Goal: Find specific page/section: Find specific page/section

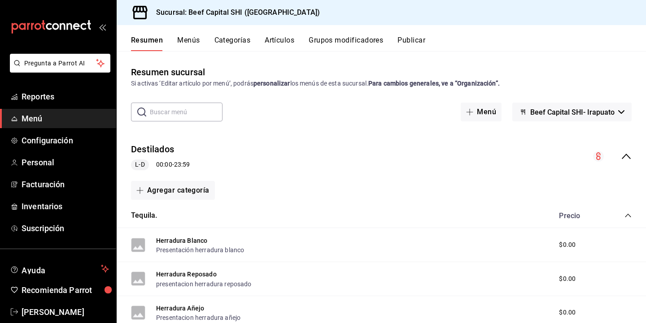
click at [162, 117] on input "text" at bounding box center [186, 112] width 73 height 18
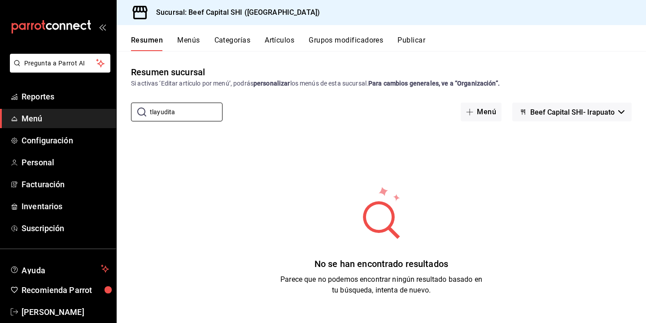
type input "tlayudita"
click at [186, 40] on button "Menús" at bounding box center [188, 43] width 22 height 15
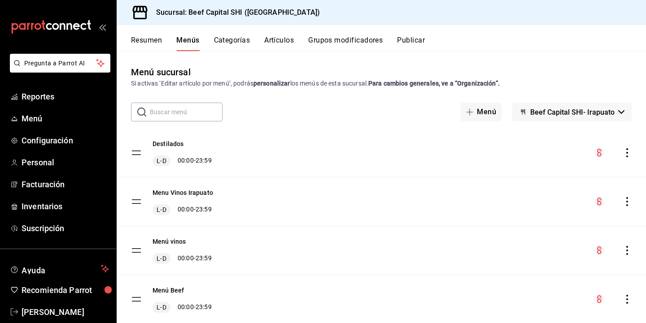
click at [186, 113] on input "text" at bounding box center [186, 112] width 73 height 18
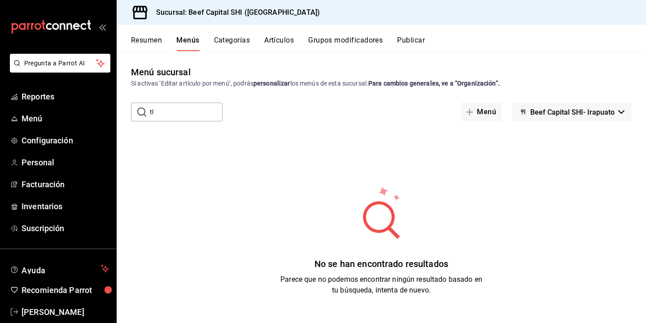
type input "t"
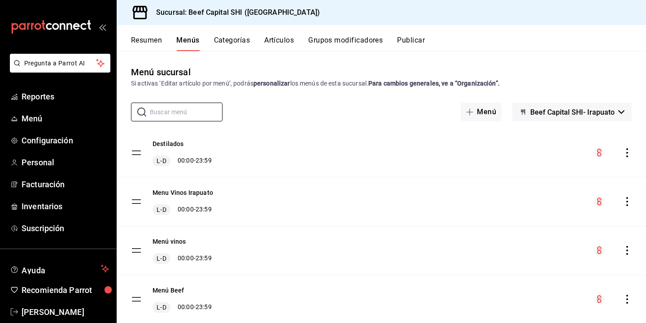
click at [237, 41] on button "Categorías" at bounding box center [232, 43] width 36 height 15
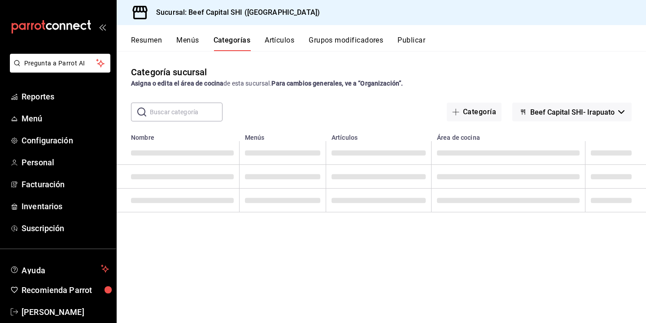
click at [204, 108] on input "text" at bounding box center [186, 112] width 73 height 18
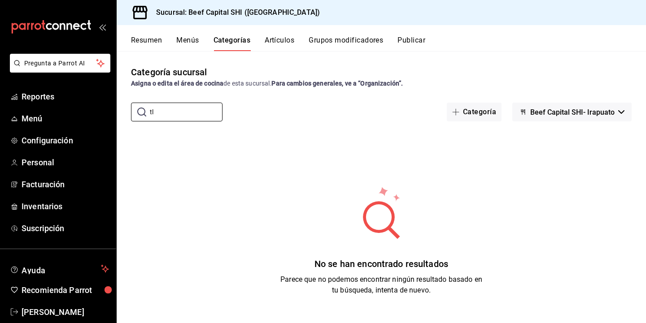
type input "t"
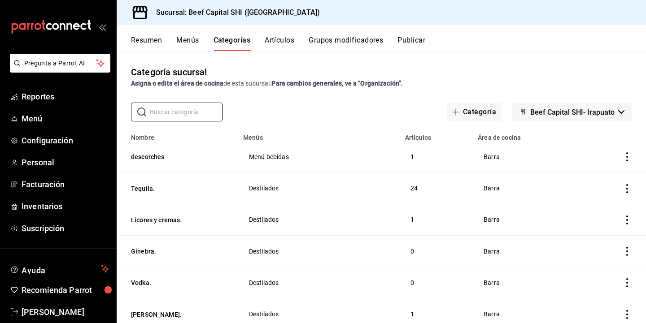
click at [280, 41] on button "Artículos" at bounding box center [280, 43] width 30 height 15
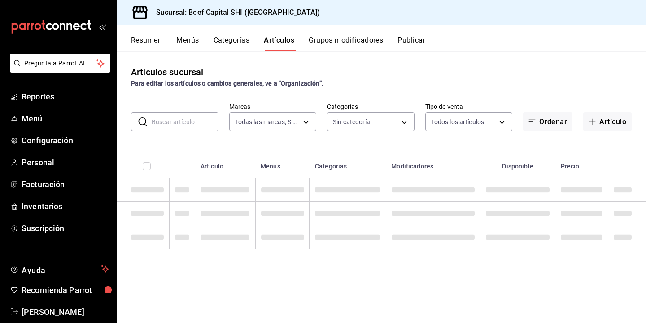
type input "605647f7-5ddc-403a-84da-aa3c8a25865f"
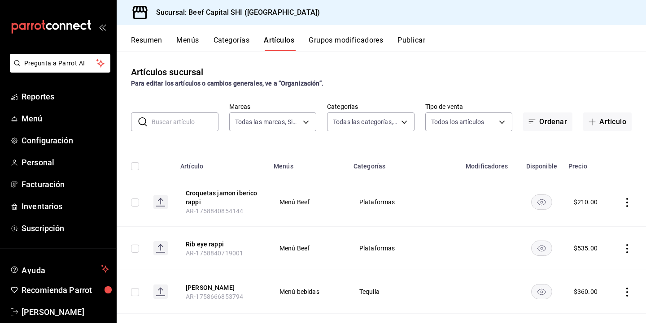
type input "8e149e92-2e81-41b7-bb06-f216bda6e039,230c4a31-dbb7-4585-b22f-1c5c36cb302b,19d1c…"
click at [191, 121] on input "text" at bounding box center [185, 122] width 67 height 18
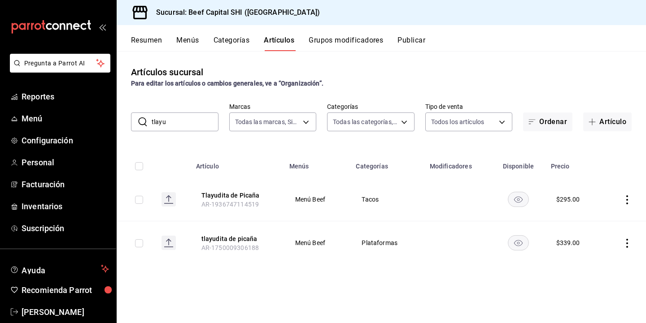
click at [173, 119] on input "tlayu" at bounding box center [185, 122] width 67 height 18
type input "t"
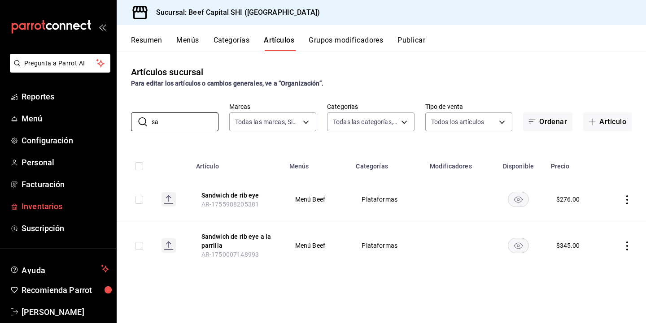
type input "s"
click at [183, 117] on input "sandwich" at bounding box center [185, 122] width 67 height 18
type input "s"
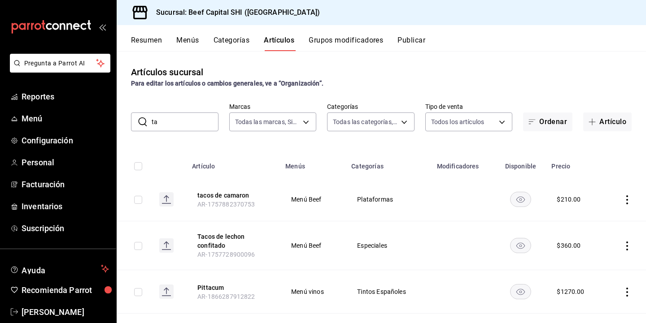
type input "t"
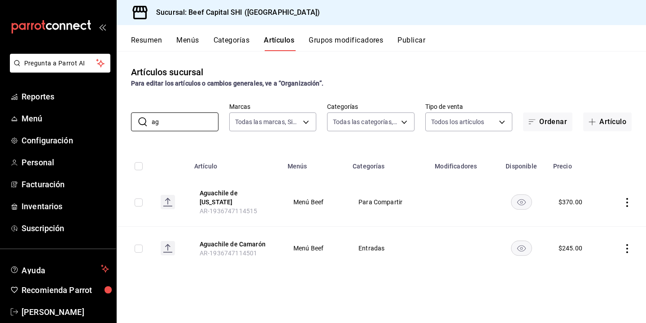
type input "a"
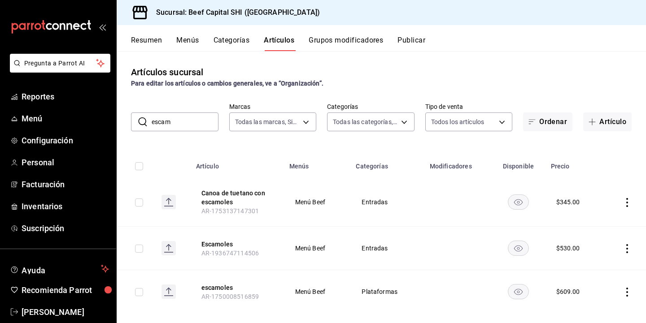
click at [177, 124] on input "escam" at bounding box center [185, 122] width 67 height 18
type input "e"
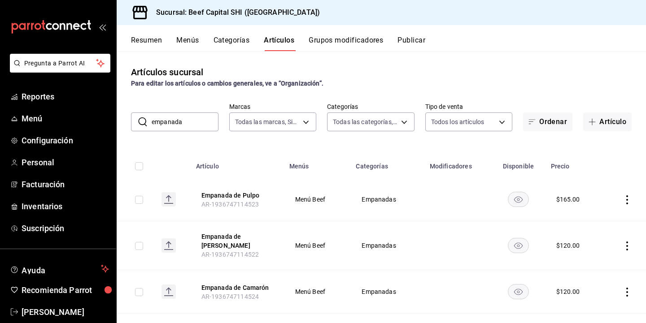
click at [192, 121] on input "empanada" at bounding box center [185, 122] width 67 height 18
type input "e"
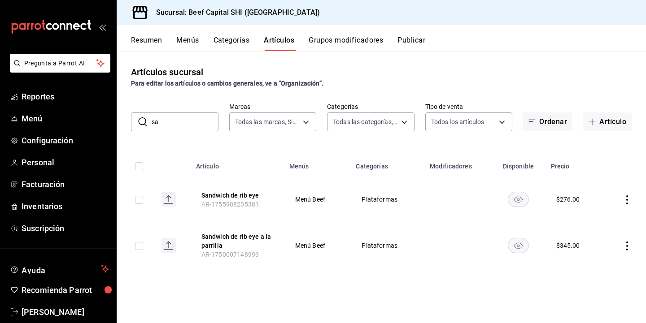
type input "s"
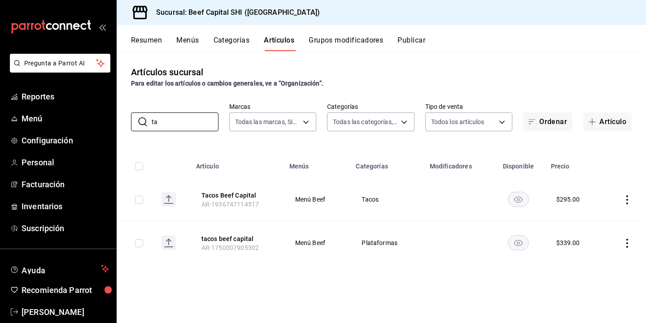
type input "t"
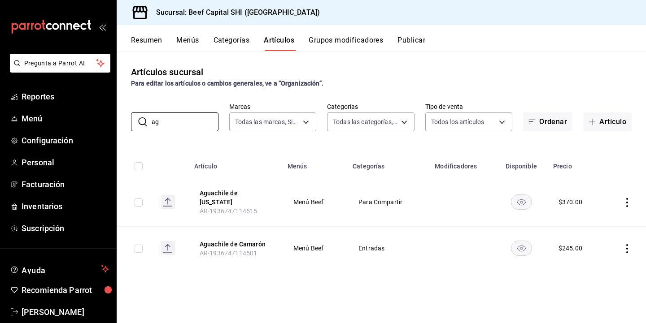
type input "a"
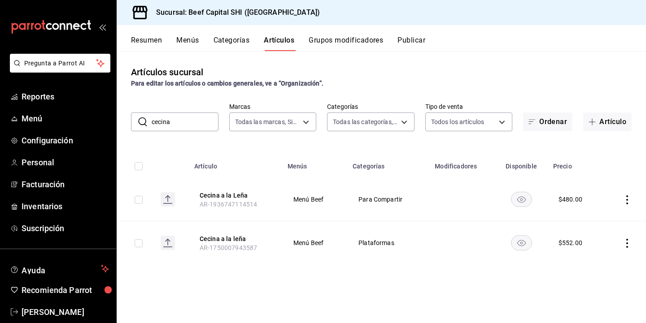
click at [191, 126] on input "cecina" at bounding box center [185, 122] width 67 height 18
type input "c"
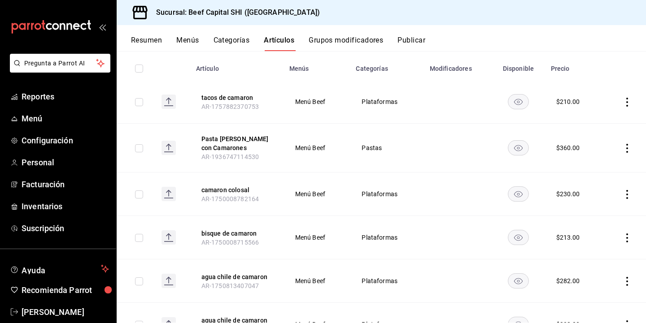
scroll to position [53, 0]
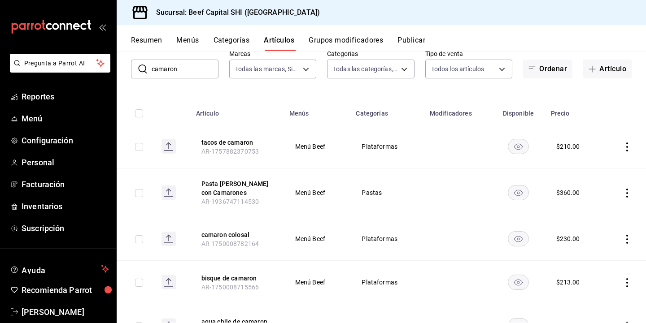
click at [185, 70] on input "camaron" at bounding box center [185, 69] width 67 height 18
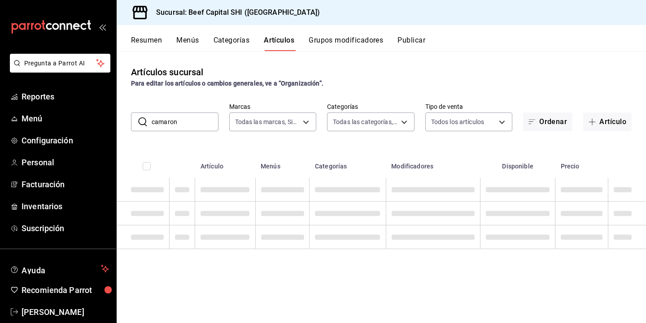
scroll to position [0, 0]
type input "c"
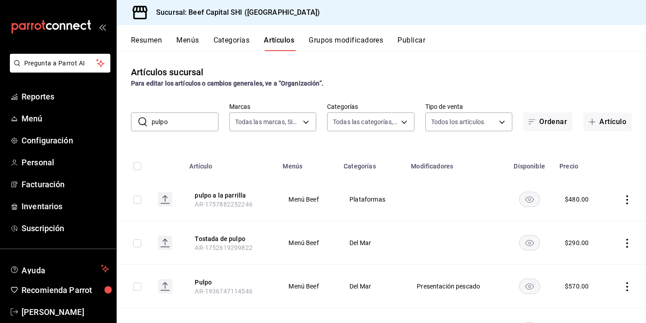
click at [176, 125] on input "pulpo" at bounding box center [185, 122] width 67 height 18
click at [176, 127] on input "pulpo" at bounding box center [185, 122] width 67 height 18
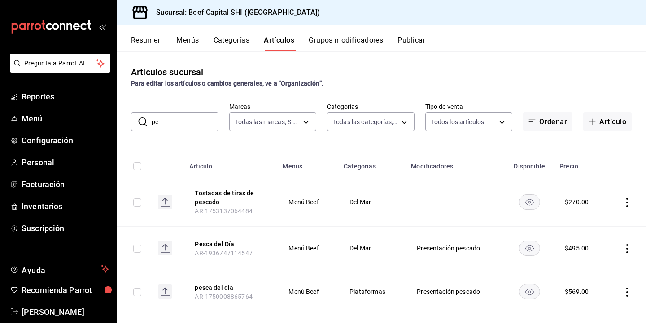
type input "p"
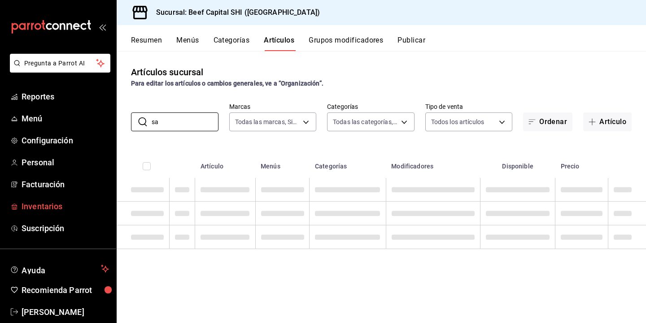
type input "s"
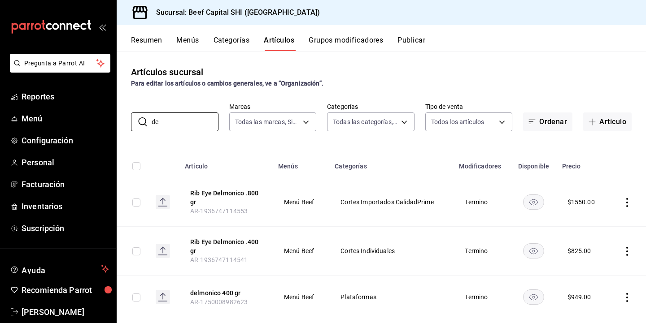
type input "d"
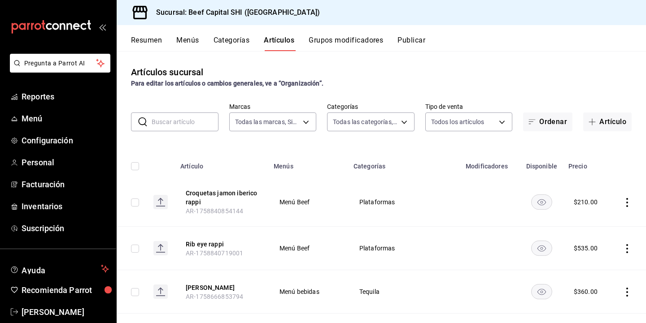
click at [166, 127] on input "text" at bounding box center [185, 122] width 67 height 18
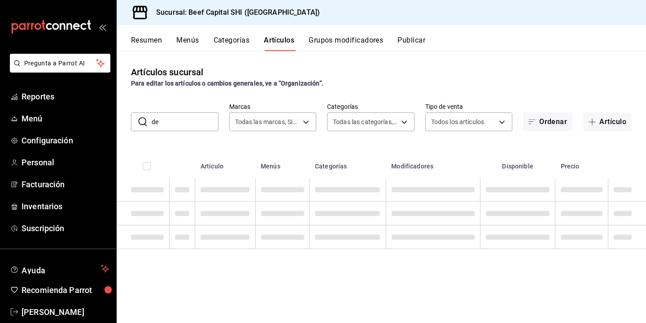
type input "d"
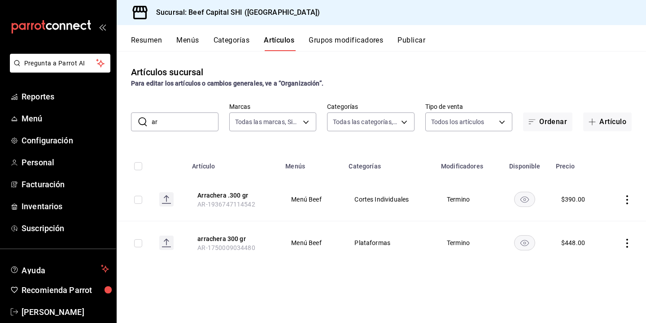
type input "a"
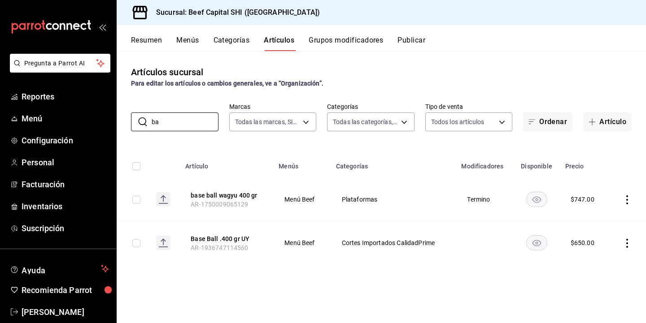
type input "b"
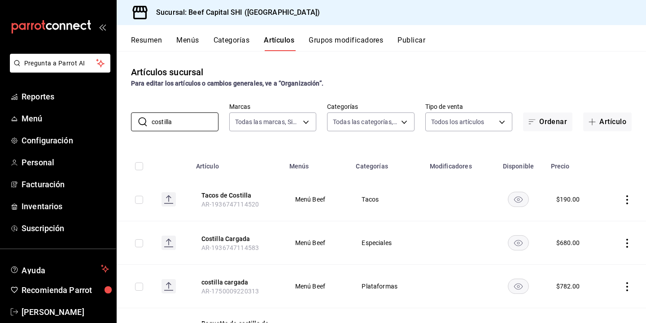
scroll to position [45, 0]
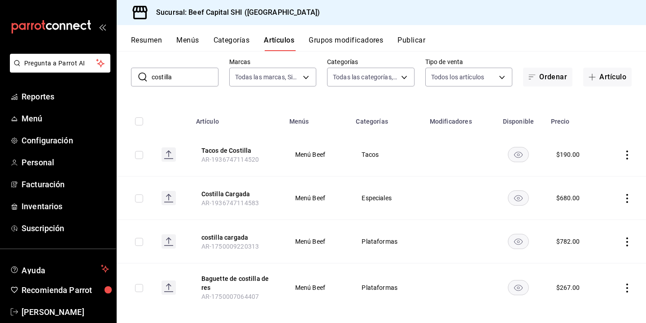
click at [187, 79] on input "costilla" at bounding box center [185, 77] width 67 height 18
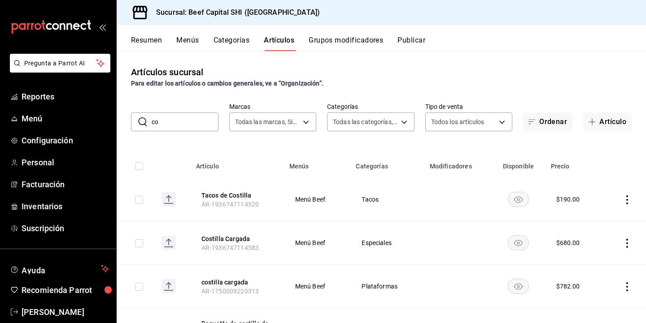
type input "c"
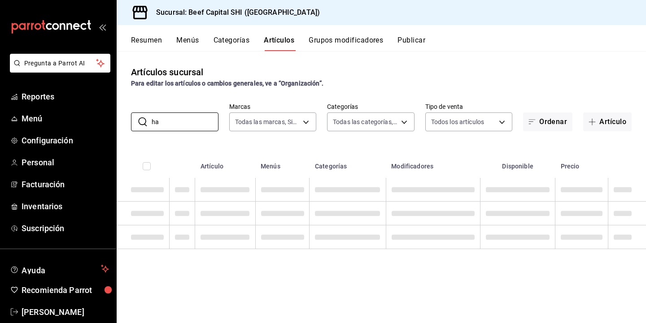
type input "h"
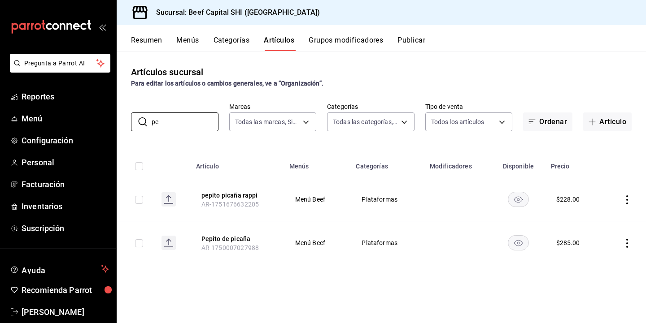
type input "p"
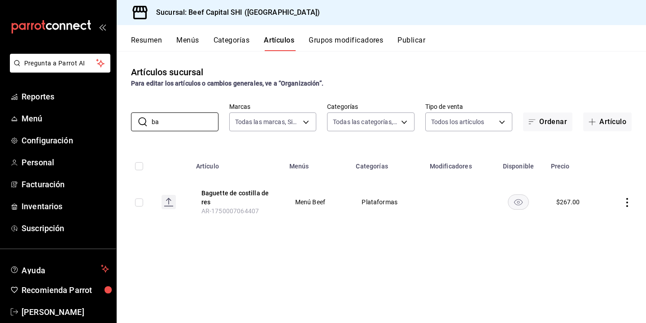
type input "b"
